Goal: Task Accomplishment & Management: Complete application form

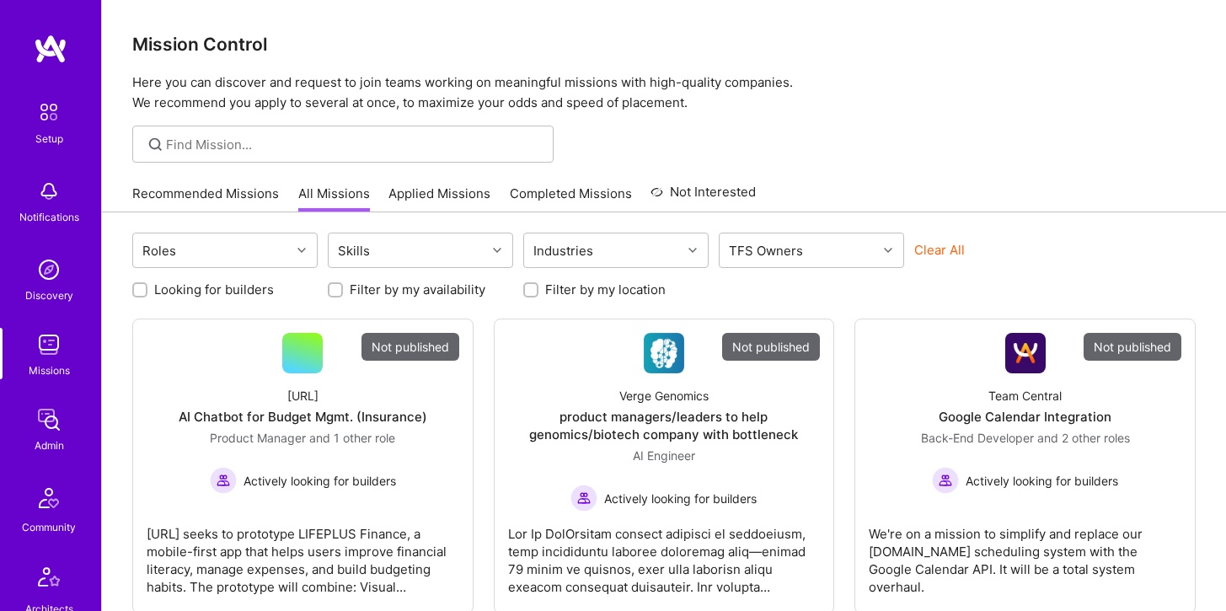
click at [347, 131] on div at bounding box center [342, 144] width 421 height 37
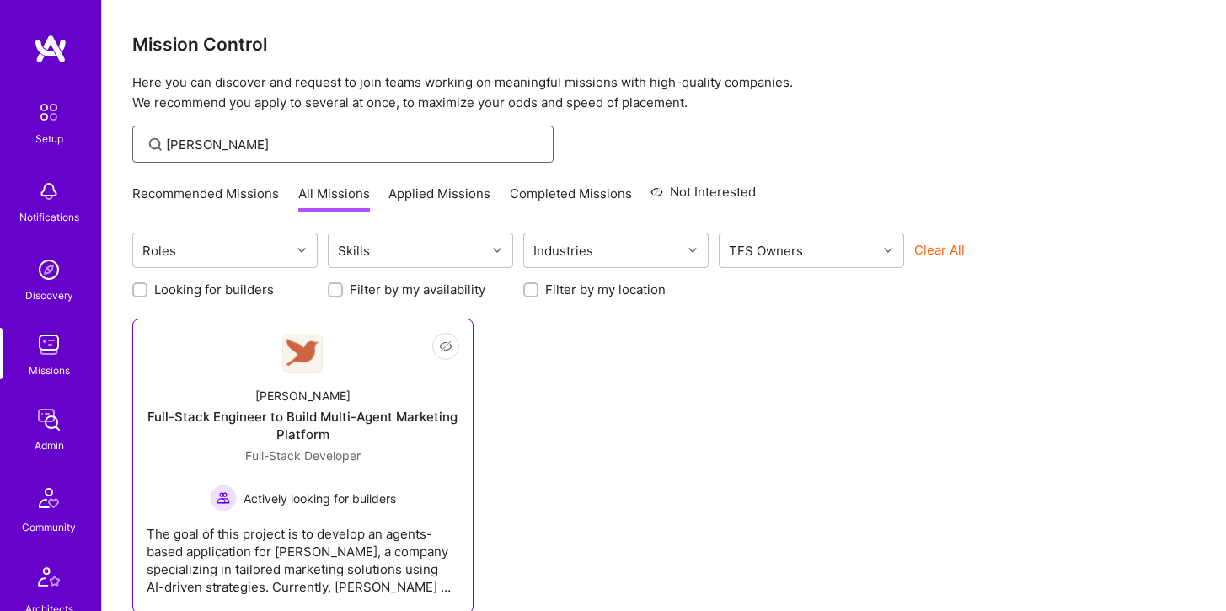
type input "roby"
click at [261, 389] on div "Robynn AI Full-Stack Engineer to Build Multi-Agent Marketing Platform Full-Stac…" at bounding box center [303, 442] width 313 height 138
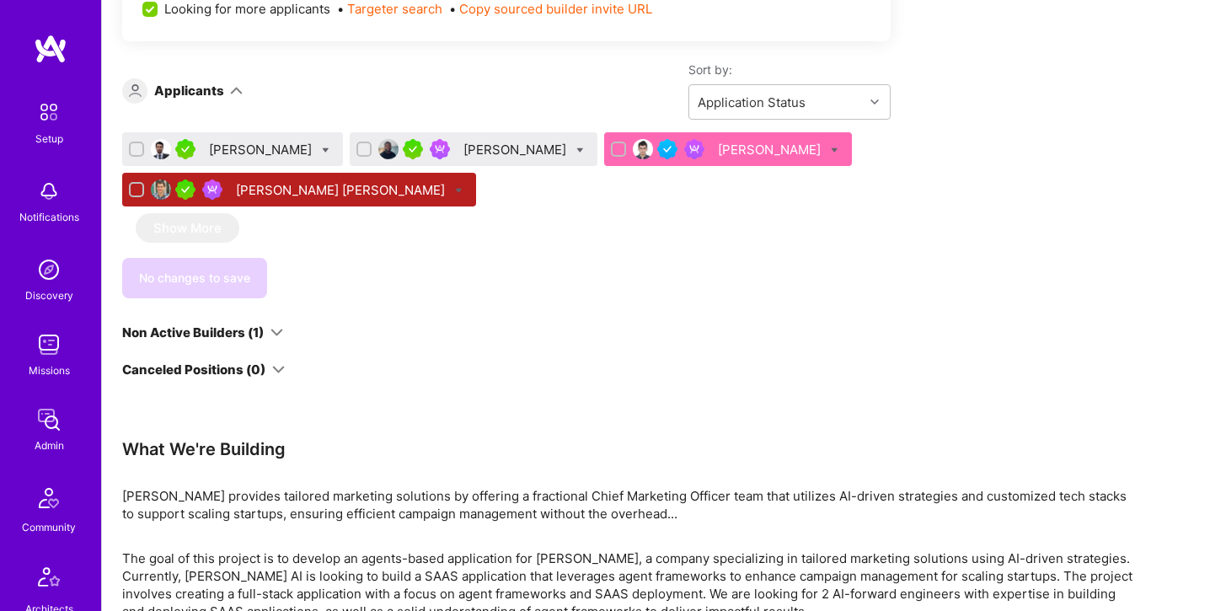
scroll to position [788, 0]
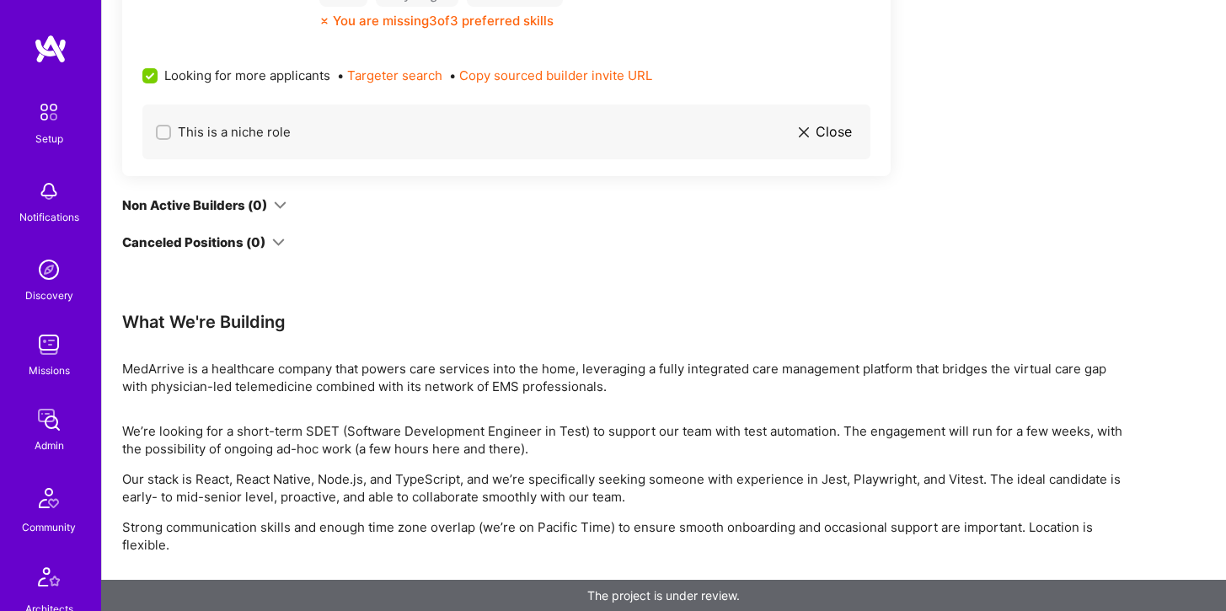
scroll to position [964, 0]
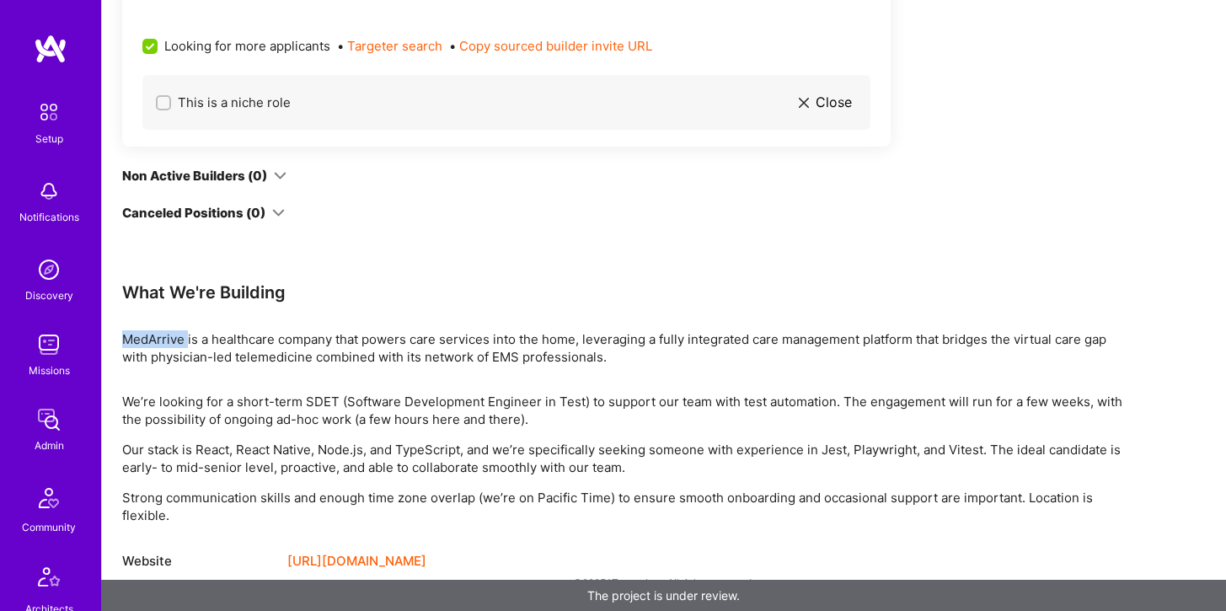
drag, startPoint x: 188, startPoint y: 344, endPoint x: 121, endPoint y: 342, distance: 66.6
copy div "MedArrive"
